Goal: Task Accomplishment & Management: Use online tool/utility

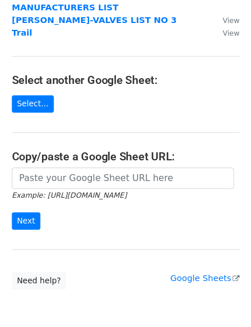
scroll to position [148, 0]
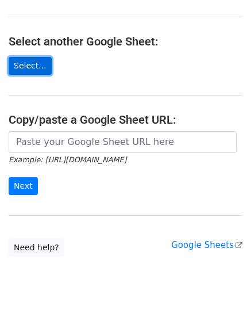
click at [33, 57] on link "Select..." at bounding box center [30, 66] width 43 height 18
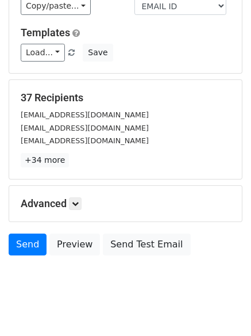
scroll to position [170, 0]
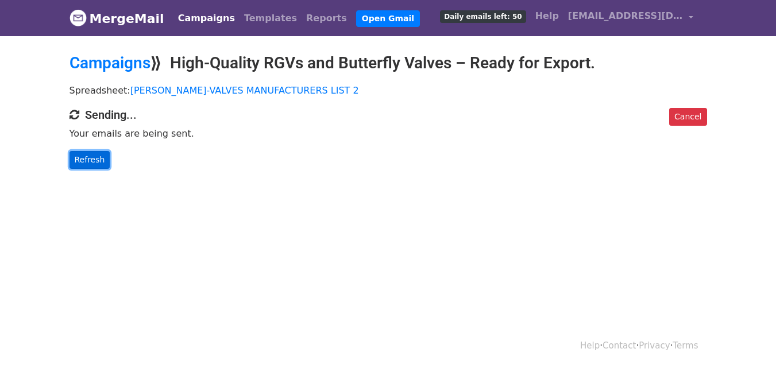
click at [91, 161] on link "Refresh" at bounding box center [90, 160] width 41 height 18
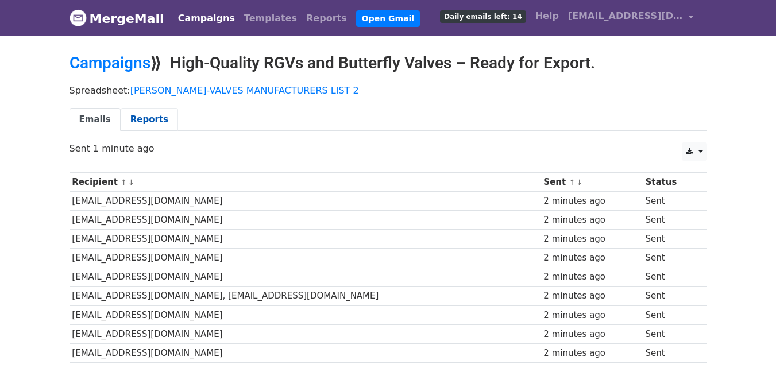
click at [141, 121] on link "Reports" at bounding box center [149, 120] width 57 height 24
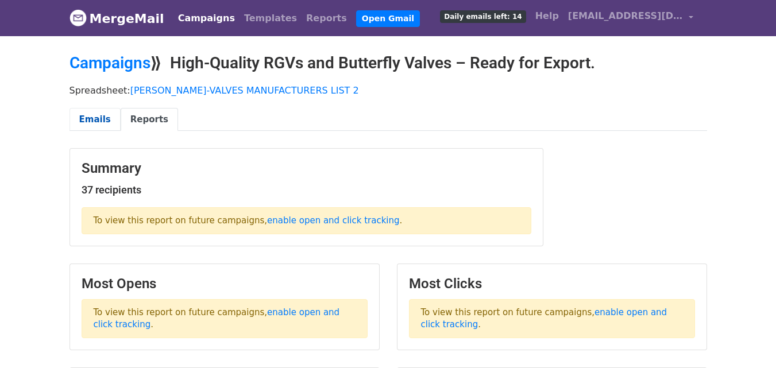
click at [74, 117] on link "Emails" at bounding box center [95, 120] width 51 height 24
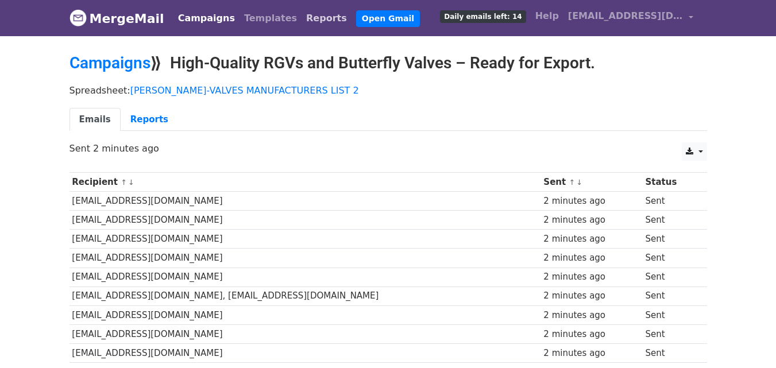
click at [305, 19] on link "Reports" at bounding box center [327, 18] width 50 height 23
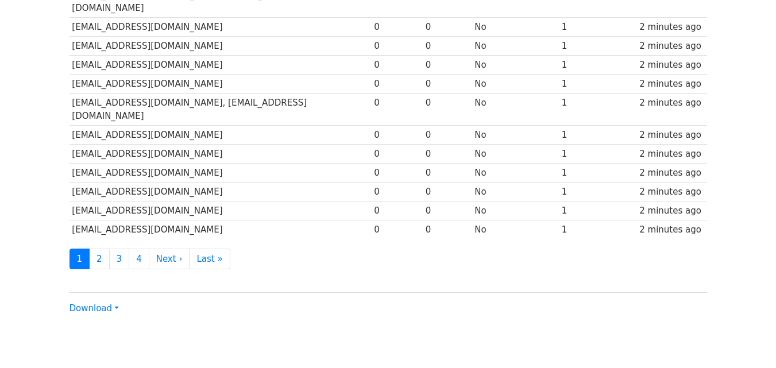
scroll to position [568, 0]
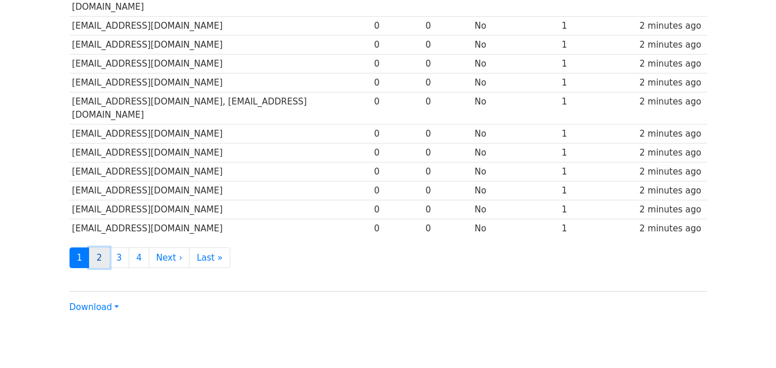
click at [96, 248] on link "2" at bounding box center [99, 258] width 21 height 21
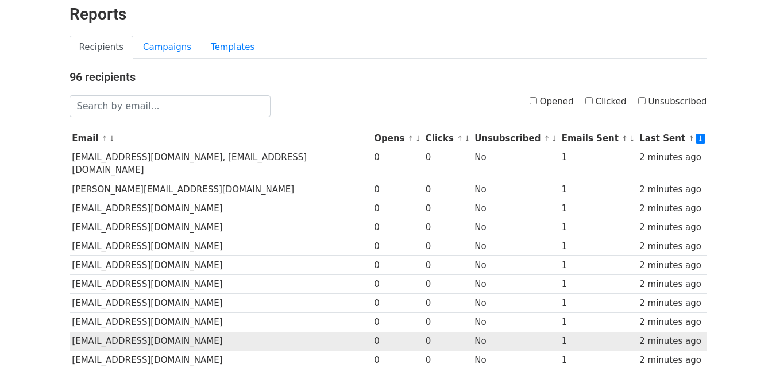
scroll to position [0, 0]
